Goal: Transaction & Acquisition: Subscribe to service/newsletter

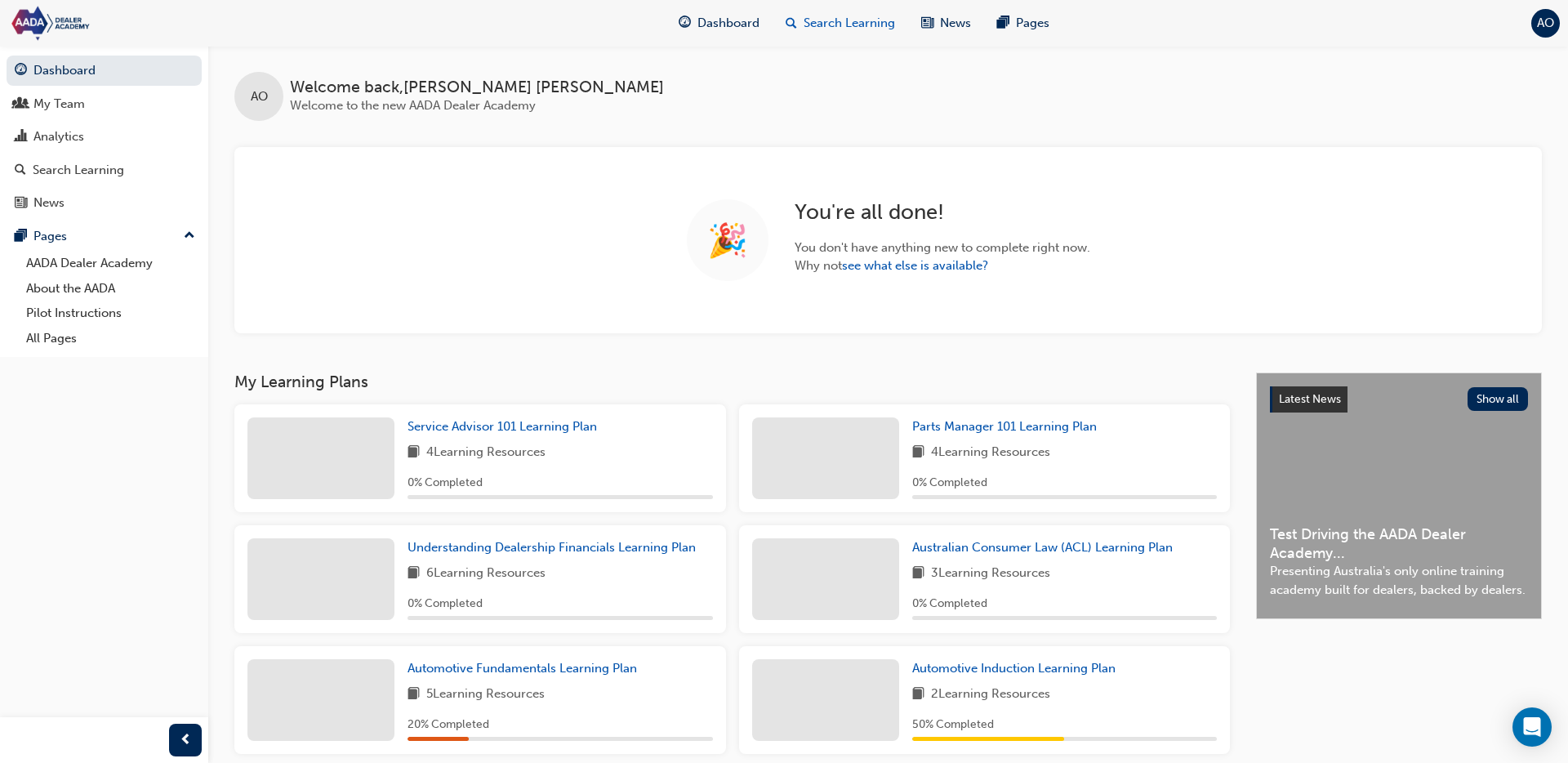
click at [843, 18] on span "Search Learning" at bounding box center [849, 23] width 92 height 19
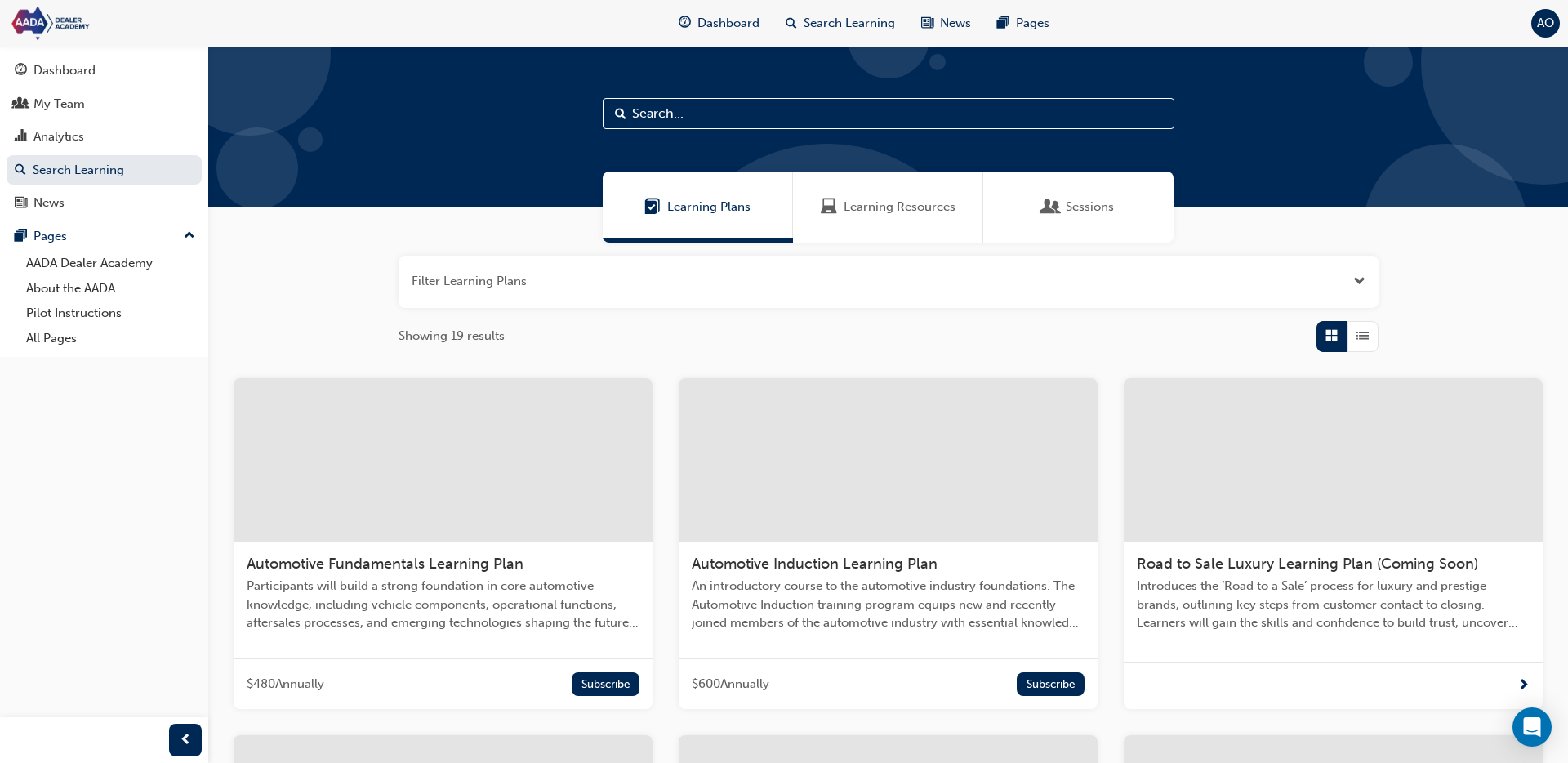
click at [586, 475] on div at bounding box center [443, 460] width 419 height 163
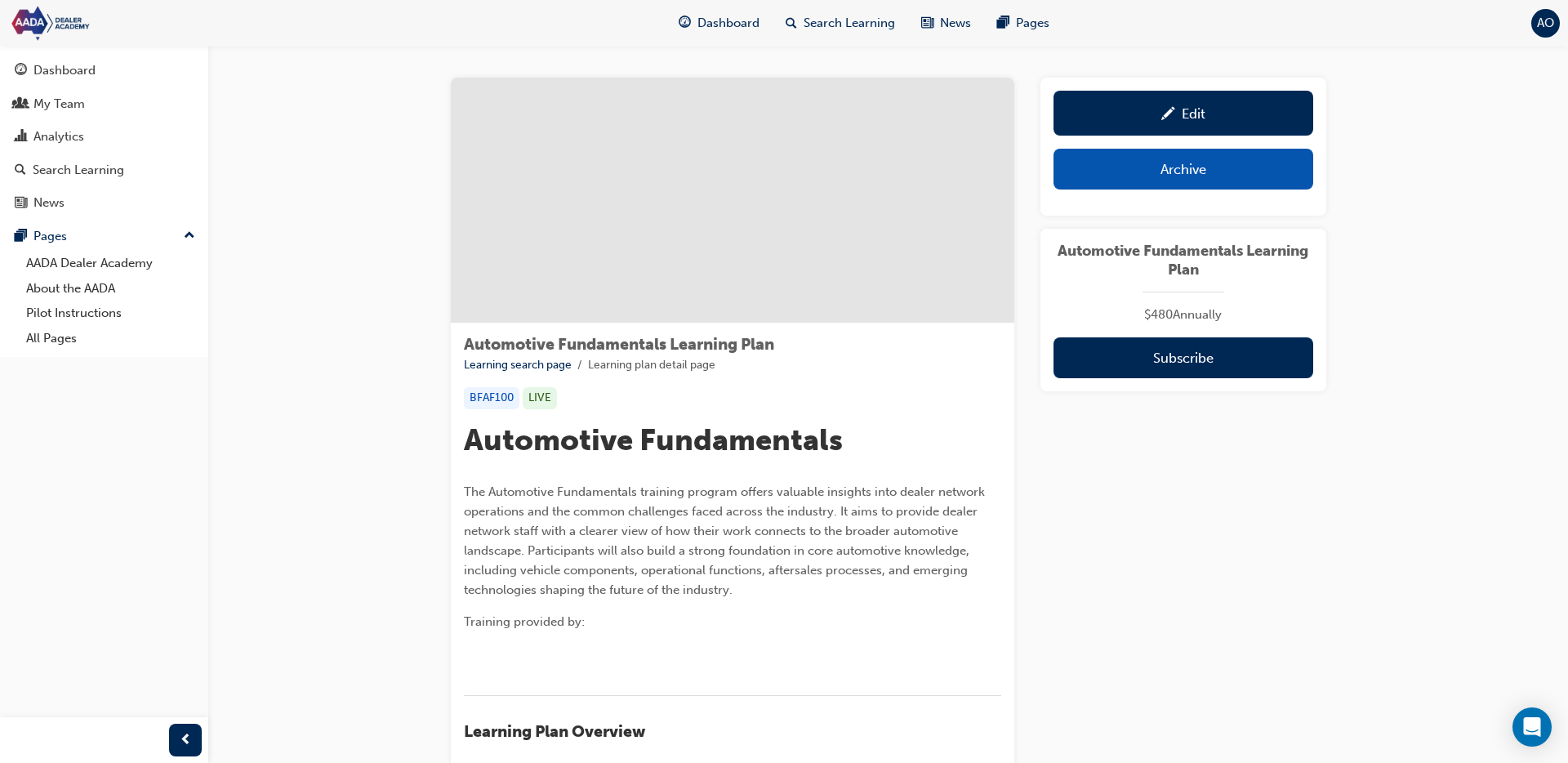
scroll to position [10, 0]
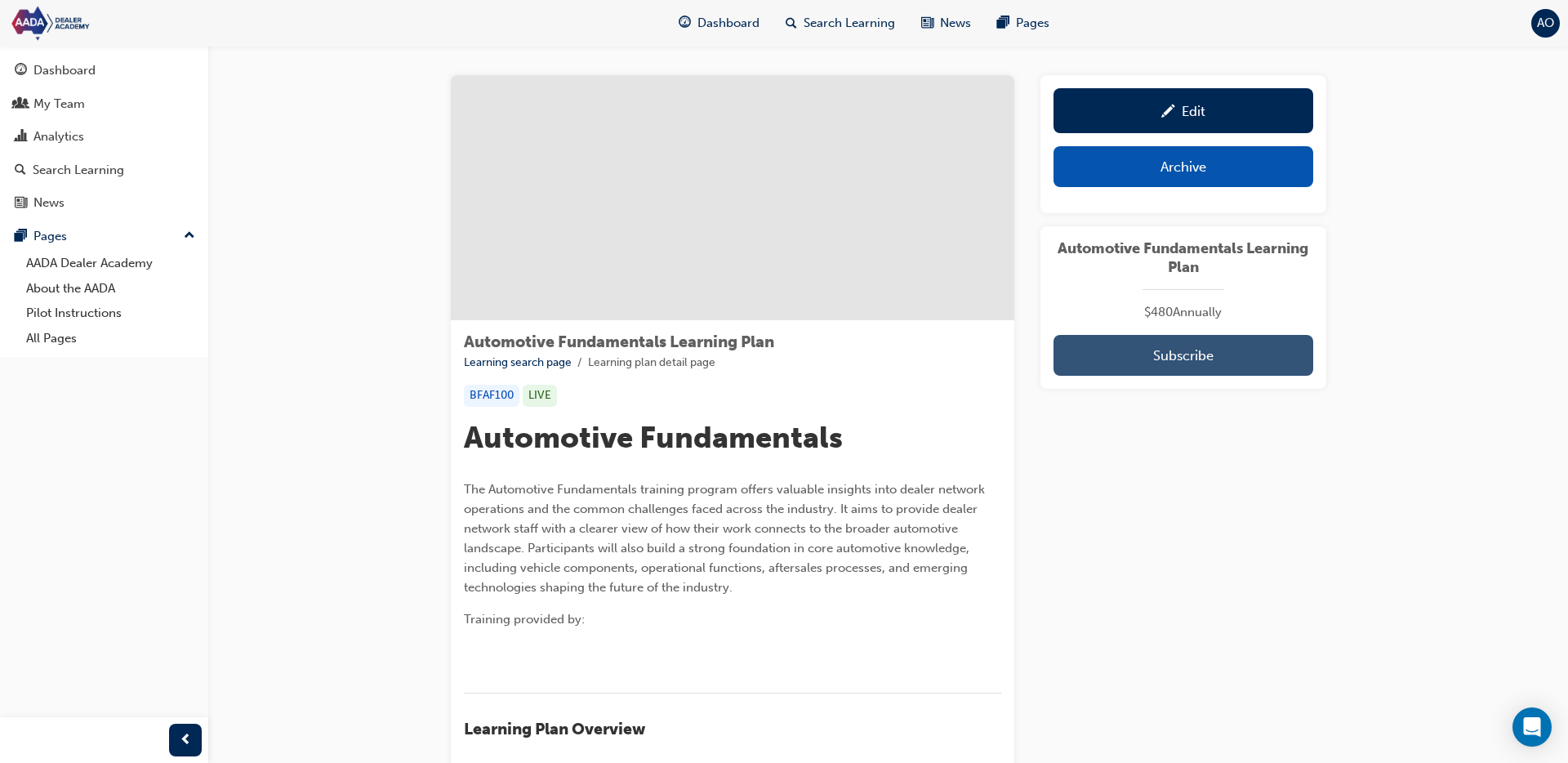
click at [1239, 356] on button "Subscribe" at bounding box center [1183, 355] width 260 height 41
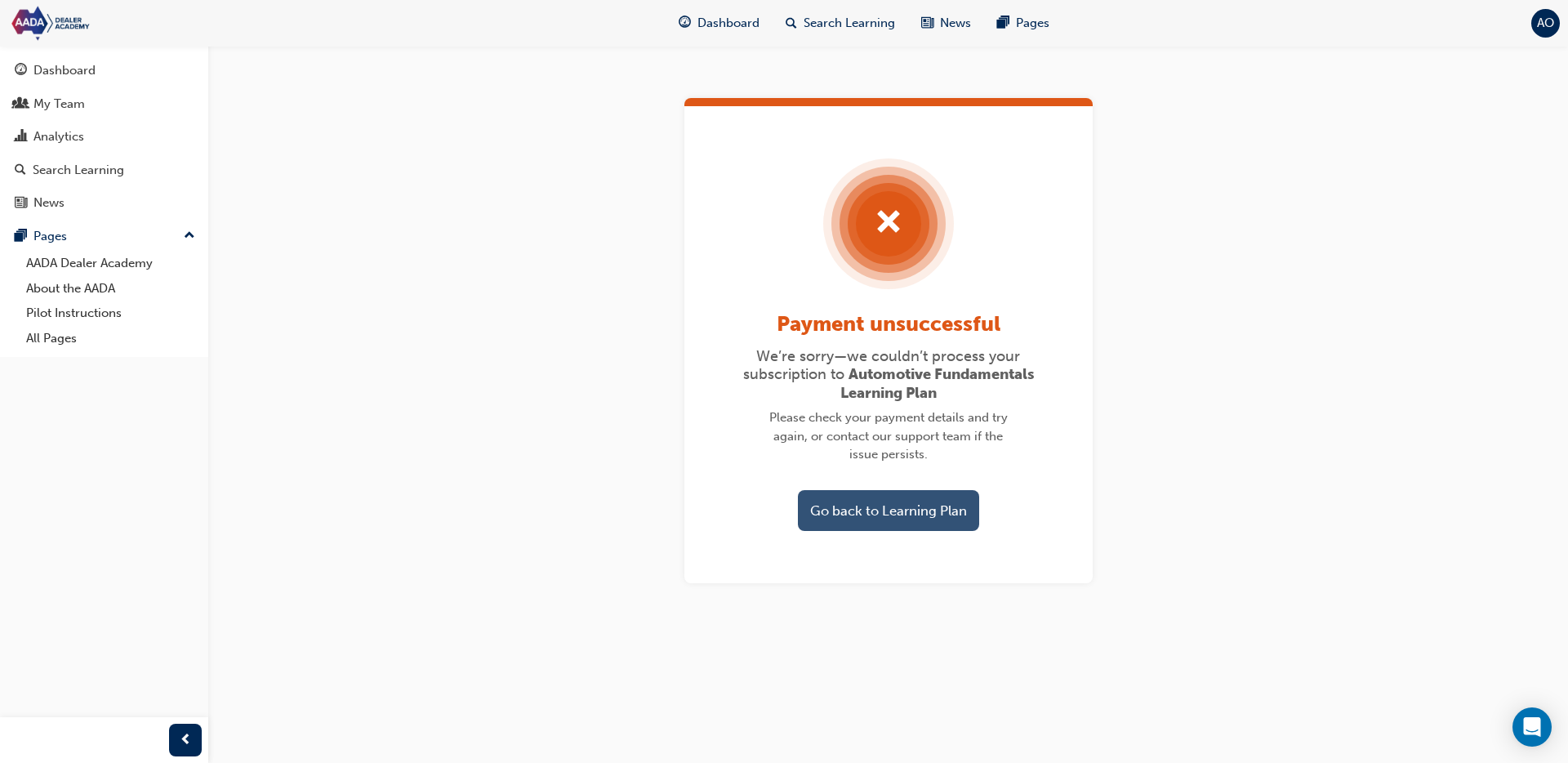
click at [902, 492] on button "Go back to Learning Plan" at bounding box center [889, 511] width 182 height 41
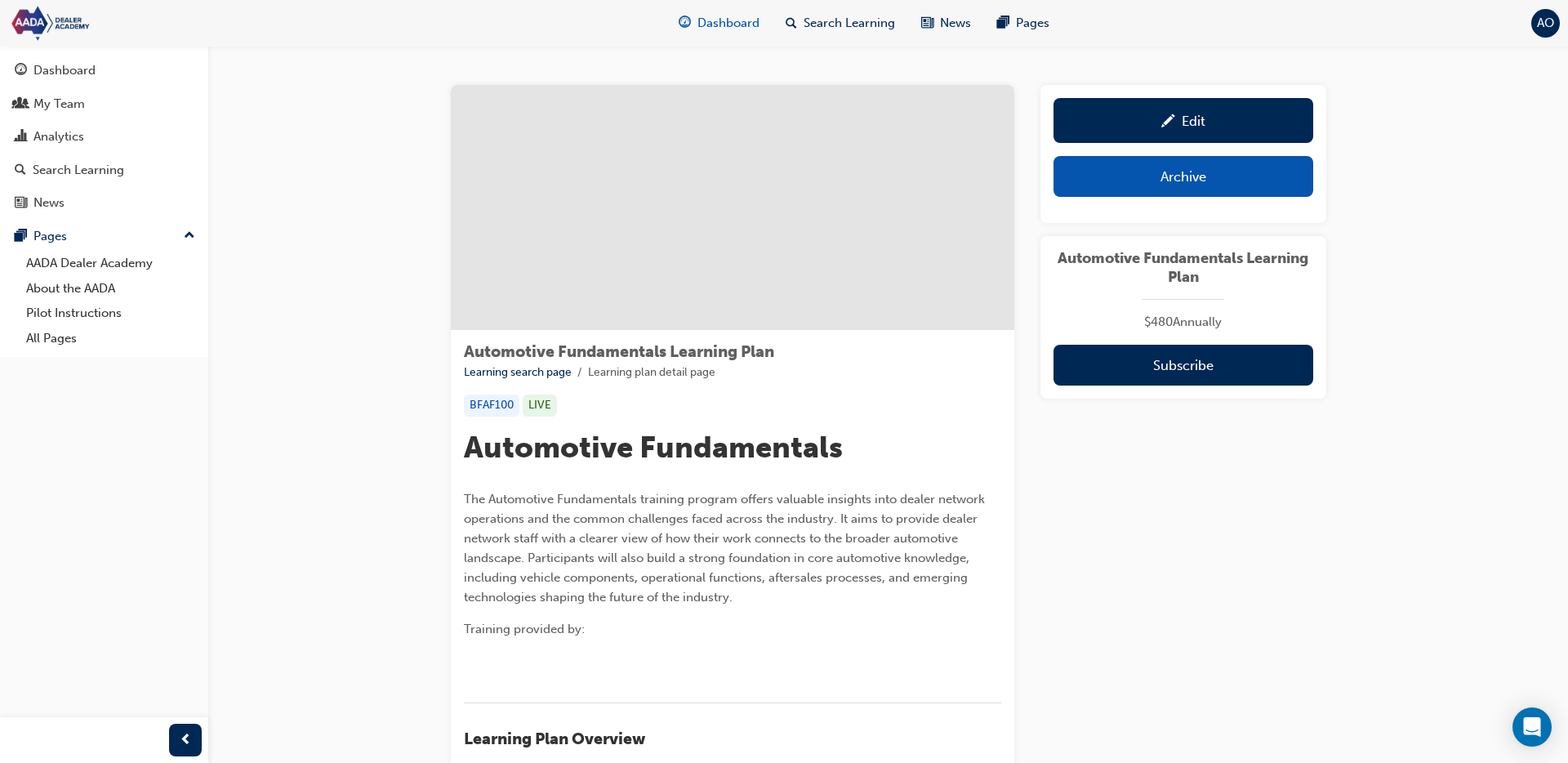
click at [713, 17] on span "Dashboard" at bounding box center [728, 23] width 62 height 19
